Goal: Transaction & Acquisition: Purchase product/service

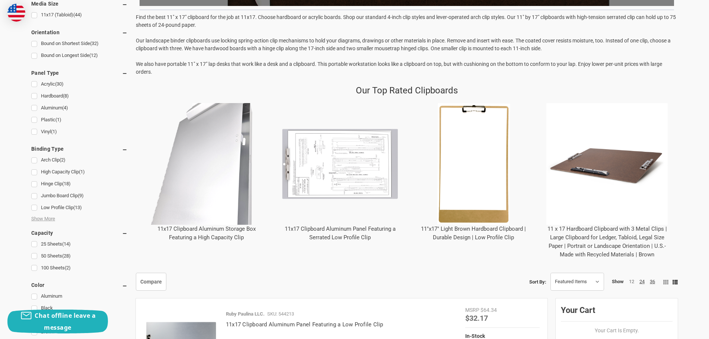
scroll to position [310, 0]
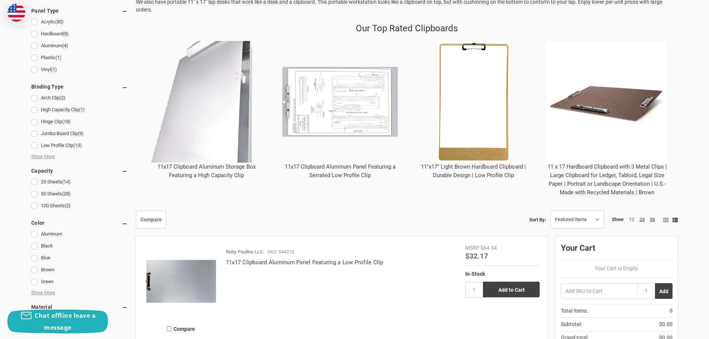
click at [190, 139] on img "11x17 Clipboard Aluminum Storage Box Featuring a High Capacity Clip" at bounding box center [206, 102] width 122 height 122
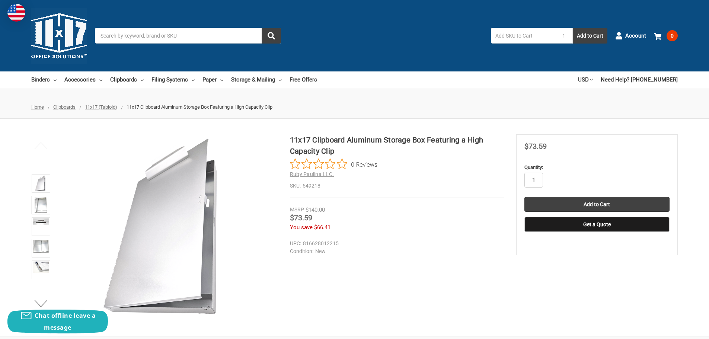
click at [40, 205] on img at bounding box center [41, 205] width 13 height 16
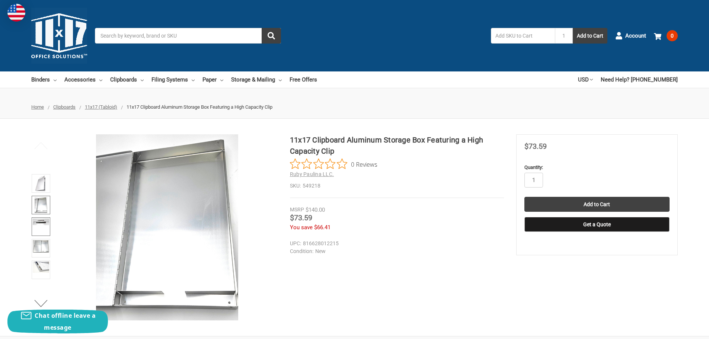
click at [45, 221] on img at bounding box center [41, 221] width 16 height 7
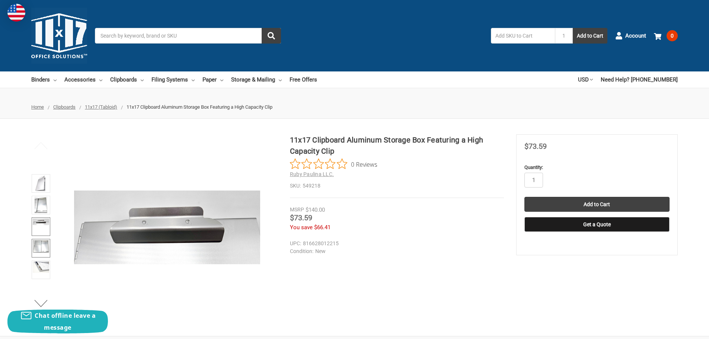
click at [44, 248] on img at bounding box center [41, 246] width 16 height 13
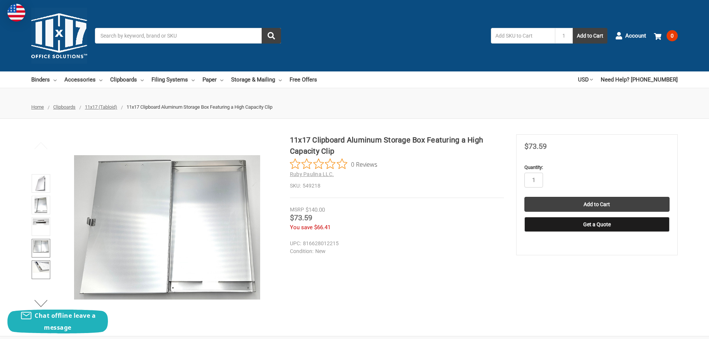
click at [45, 270] on img at bounding box center [41, 266] width 16 height 11
